Goal: Task Accomplishment & Management: Manage account settings

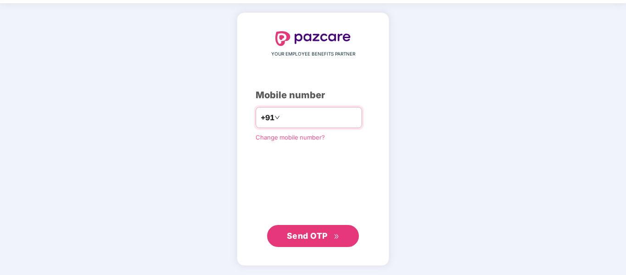
type input "**********"
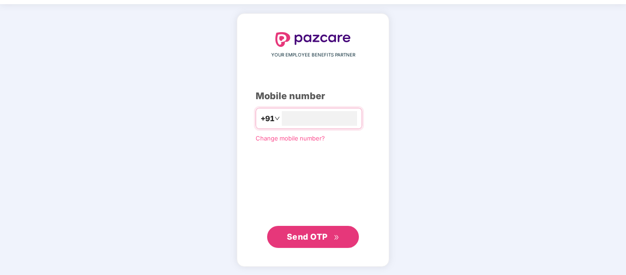
click at [321, 238] on span "Send OTP" at bounding box center [307, 237] width 41 height 10
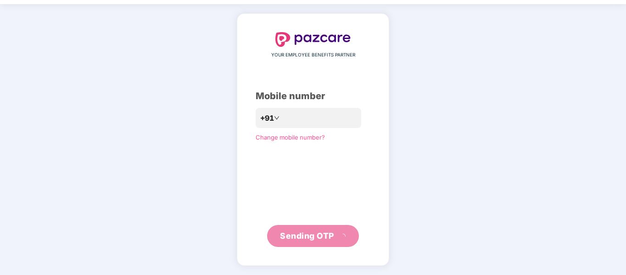
scroll to position [24, 0]
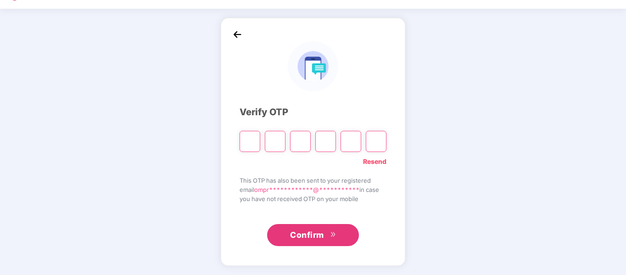
type input "*"
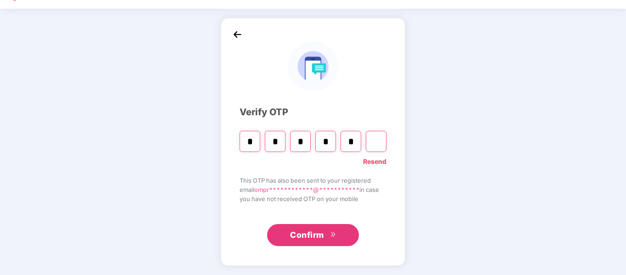
type input "*"
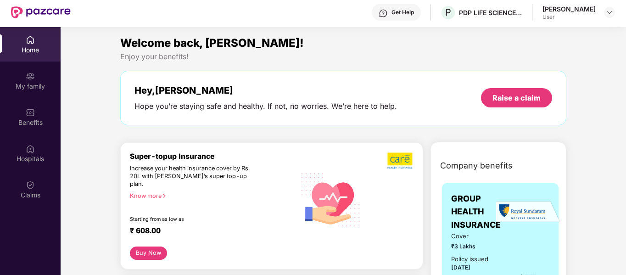
click at [19, 41] on div "Home" at bounding box center [30, 44] width 61 height 34
